Goal: Check status: Check status

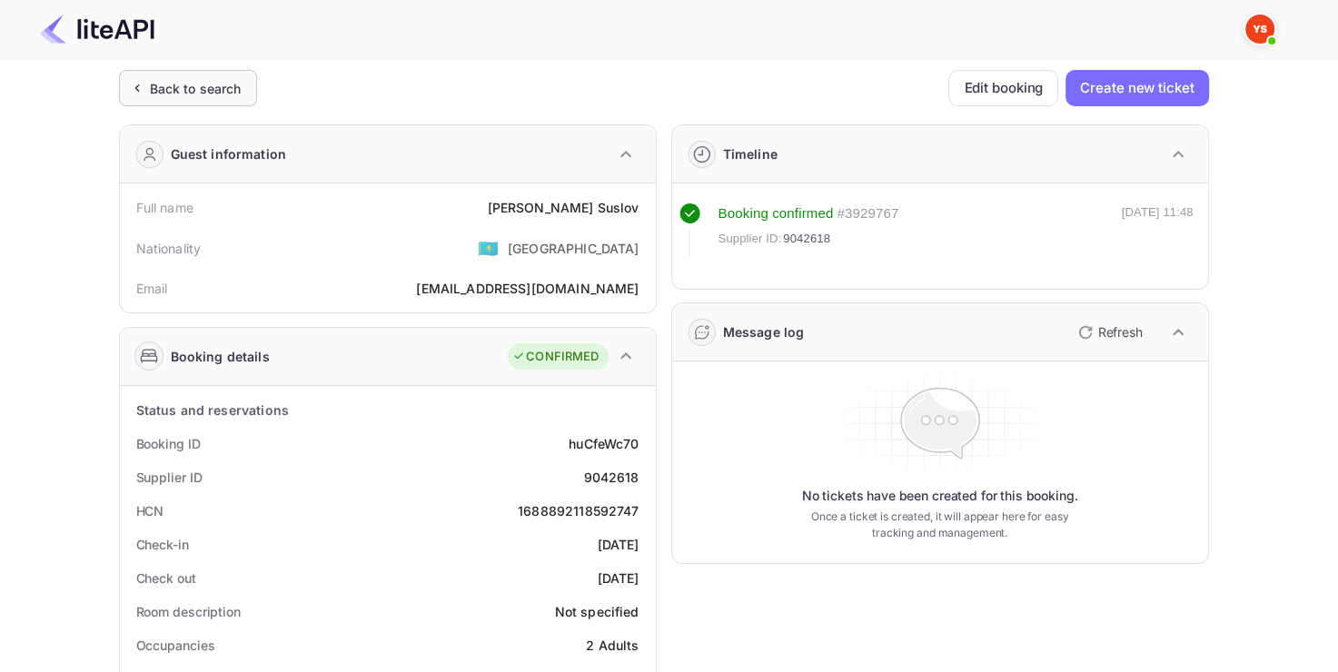
click at [151, 95] on div "Back to search" at bounding box center [196, 88] width 92 height 19
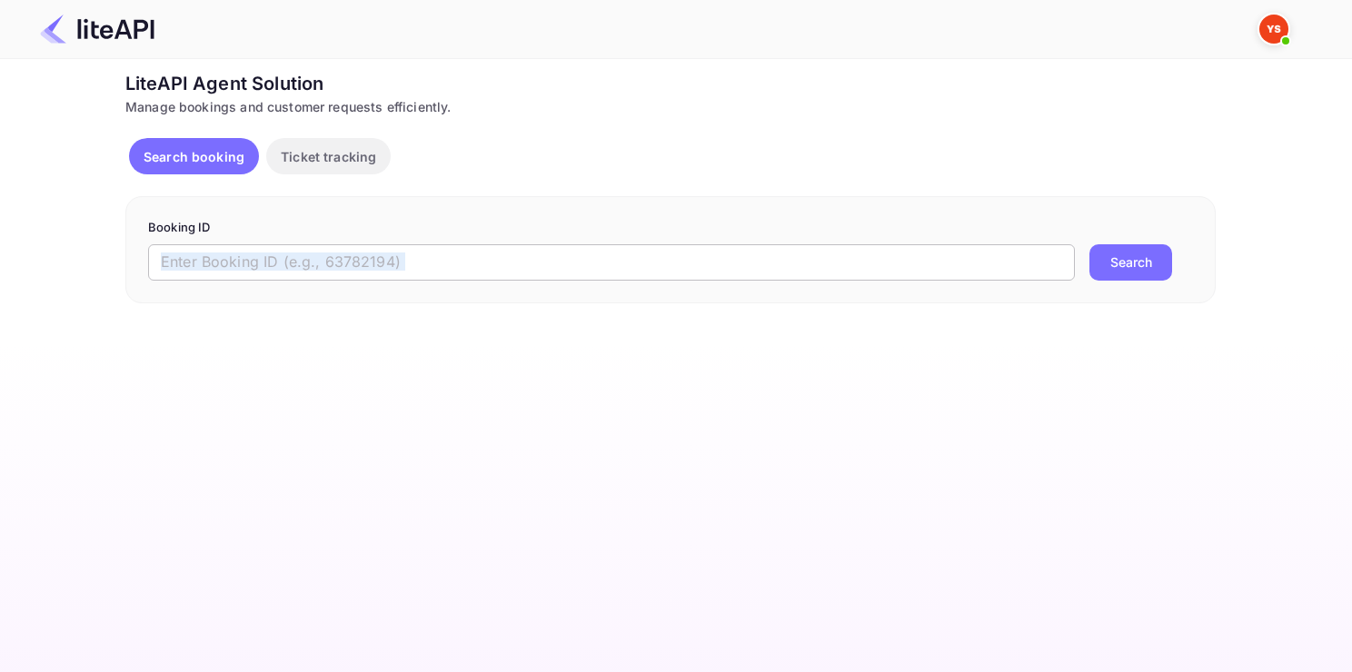
drag, startPoint x: 489, startPoint y: 288, endPoint x: 461, endPoint y: 272, distance: 32.6
click at [461, 272] on div "Booking ID ​ Search" at bounding box center [670, 249] width 1090 height 107
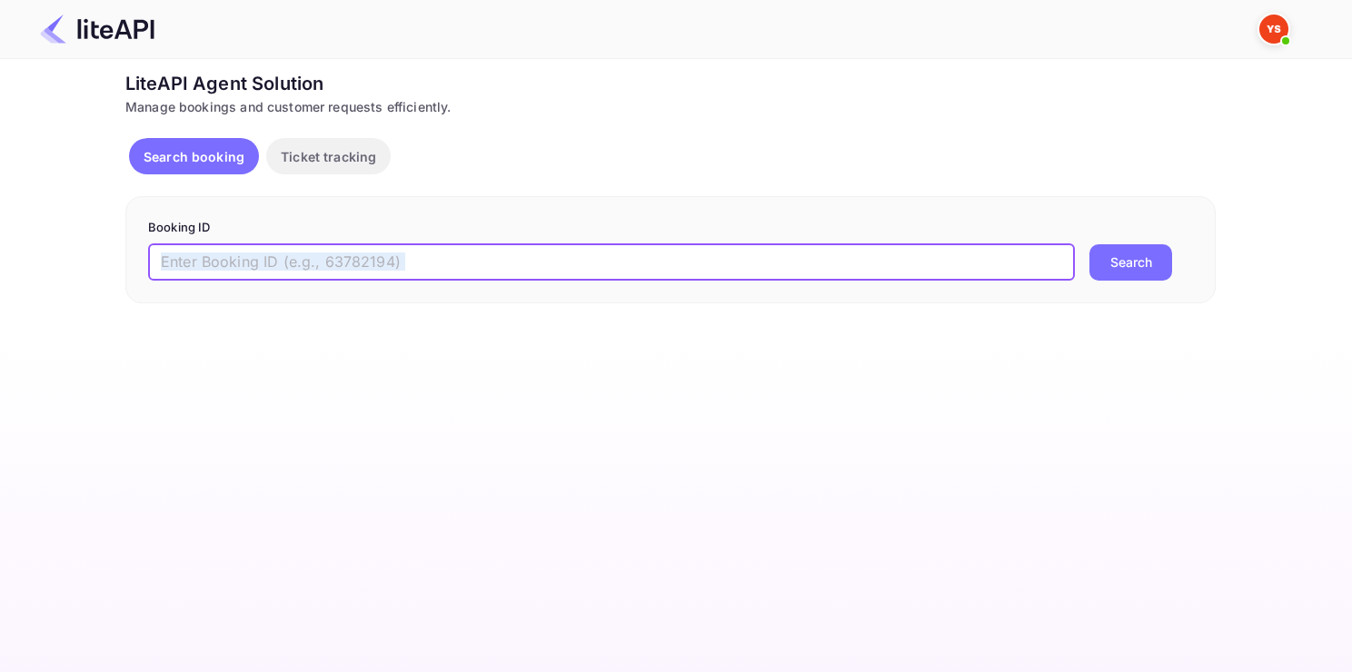
click at [449, 262] on input "text" at bounding box center [611, 262] width 927 height 36
paste input "8825022"
type input "8825022"
click at [1089, 244] on button "Search" at bounding box center [1130, 262] width 83 height 36
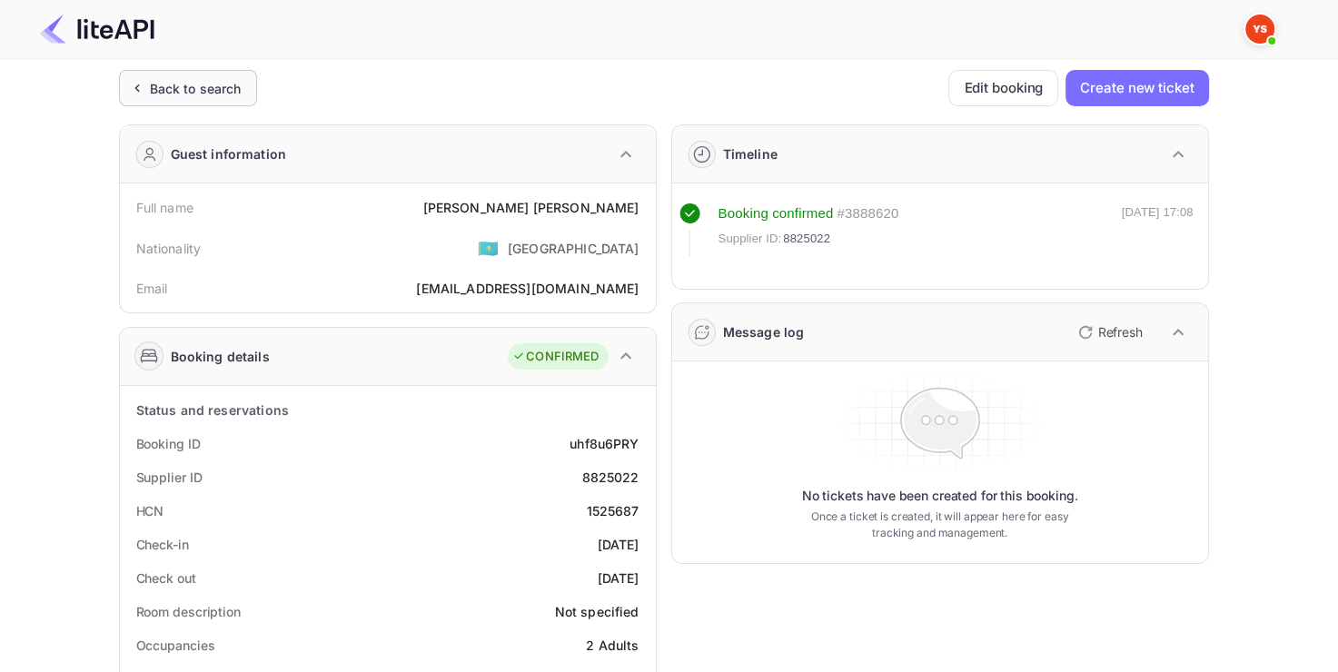
click at [161, 80] on div "Back to search" at bounding box center [196, 88] width 92 height 19
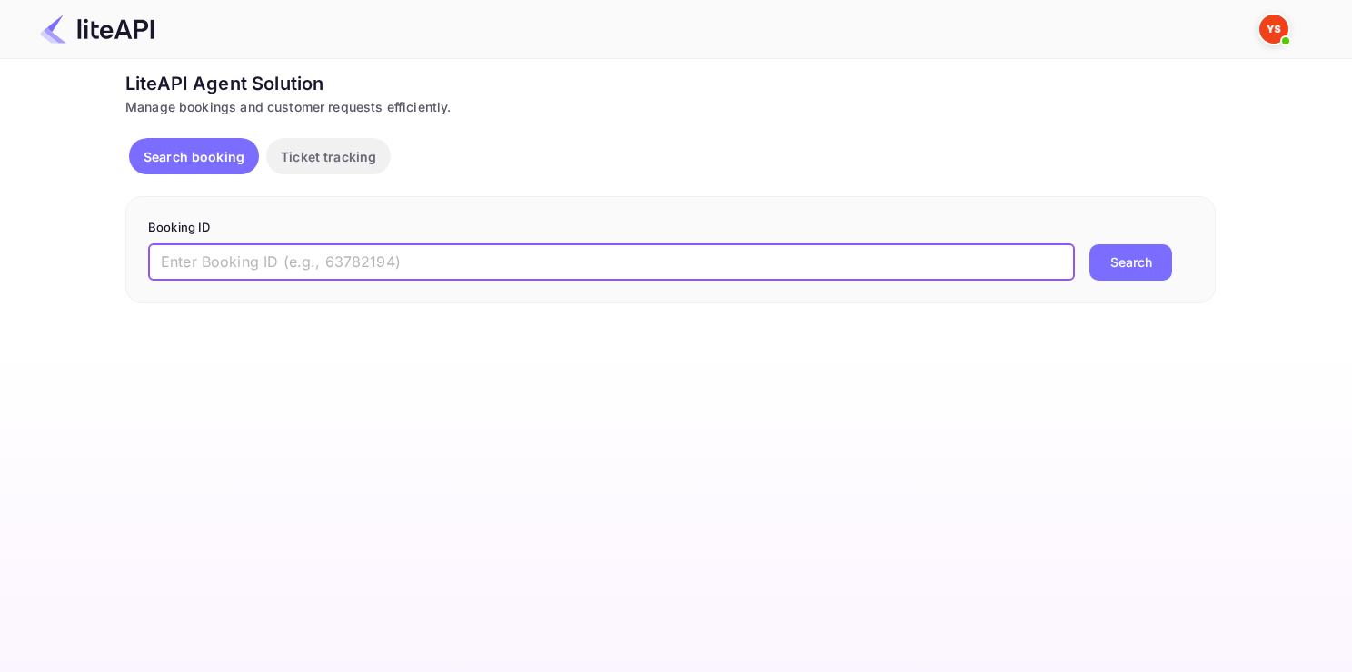
click at [316, 276] on input "text" at bounding box center [611, 262] width 927 height 36
paste input "8785944"
type input "8785944"
click at [1089, 244] on button "Search" at bounding box center [1130, 262] width 83 height 36
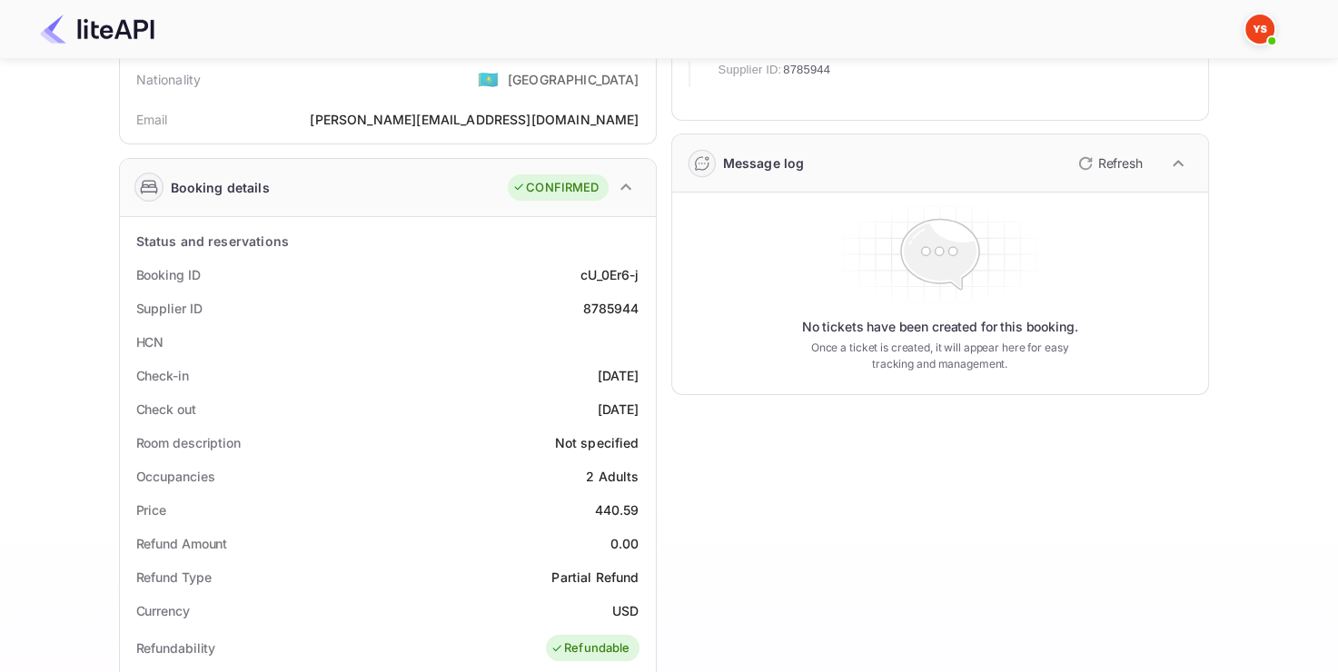
scroll to position [173, 0]
